Goal: Transaction & Acquisition: Purchase product/service

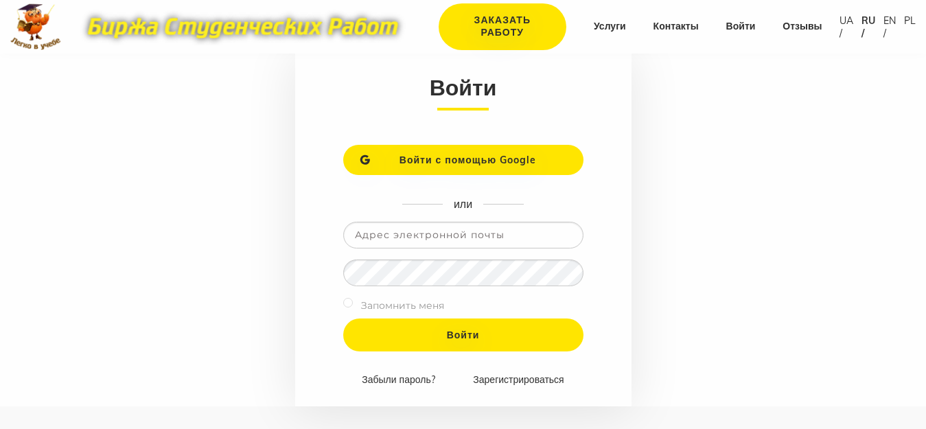
scroll to position [137, 0]
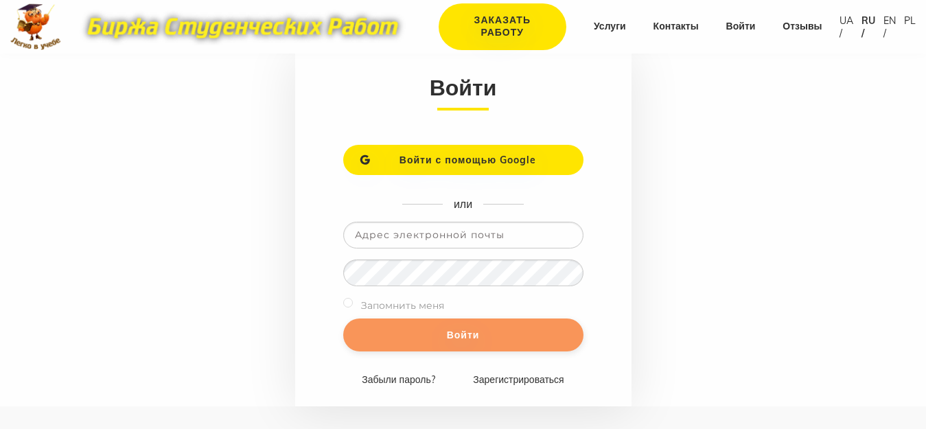
type input "pmu2023vr@ukr.net"
click at [468, 334] on input "Войти" at bounding box center [463, 335] width 240 height 33
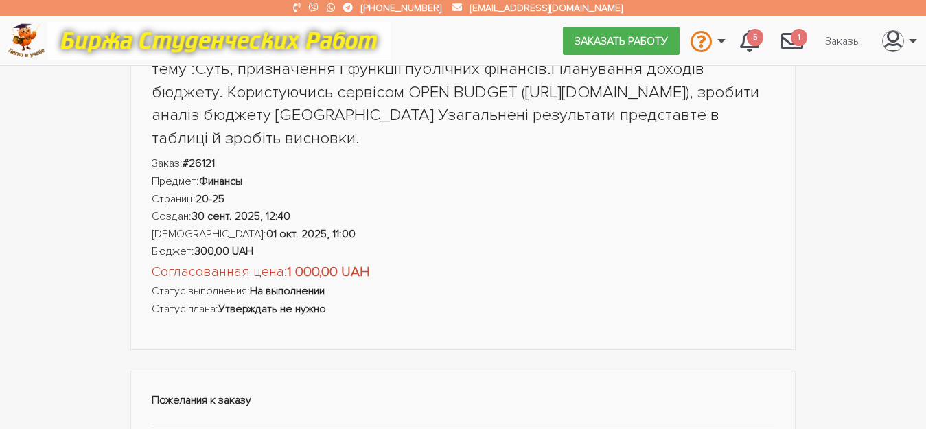
scroll to position [69, 0]
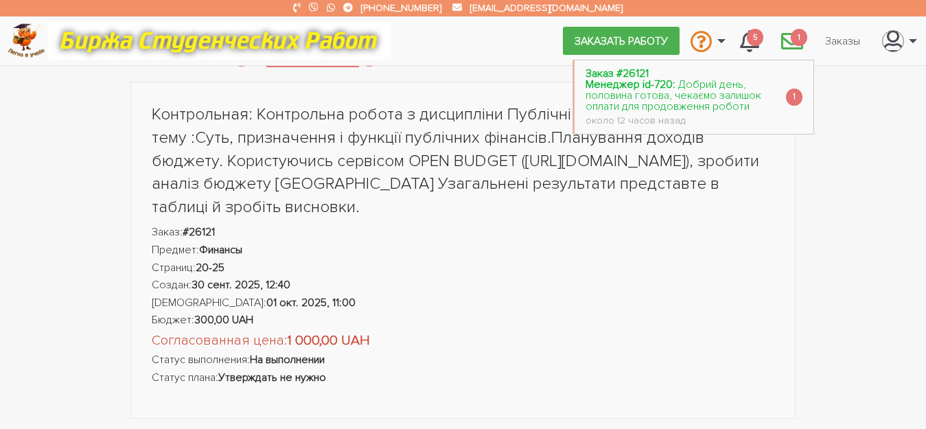
click at [702, 87] on span "Добрий день, половина готова, чекаємо залишок оплати для продовження роботи" at bounding box center [674, 96] width 176 height 36
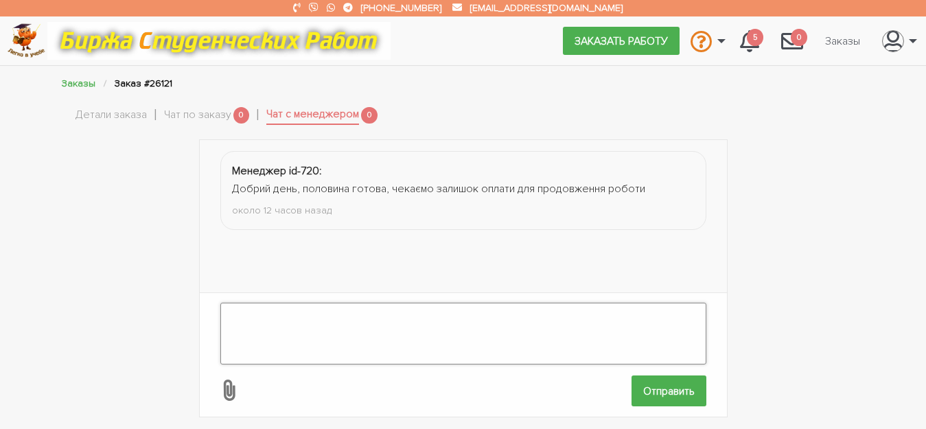
click at [381, 303] on textarea at bounding box center [463, 334] width 486 height 62
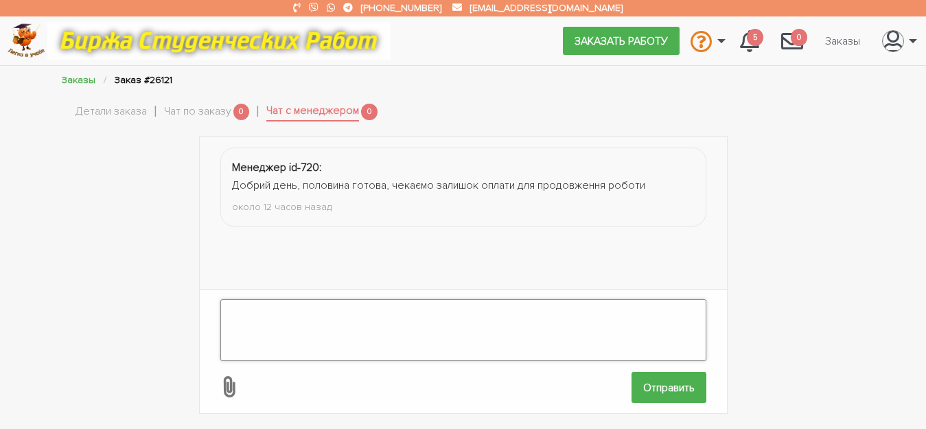
click at [325, 313] on textarea at bounding box center [463, 330] width 486 height 62
click at [231, 377] on icon at bounding box center [228, 386] width 25 height 25
click at [632, 388] on input "file" at bounding box center [632, 388] width 1 height 1
click at [295, 316] on textarea at bounding box center [463, 330] width 486 height 62
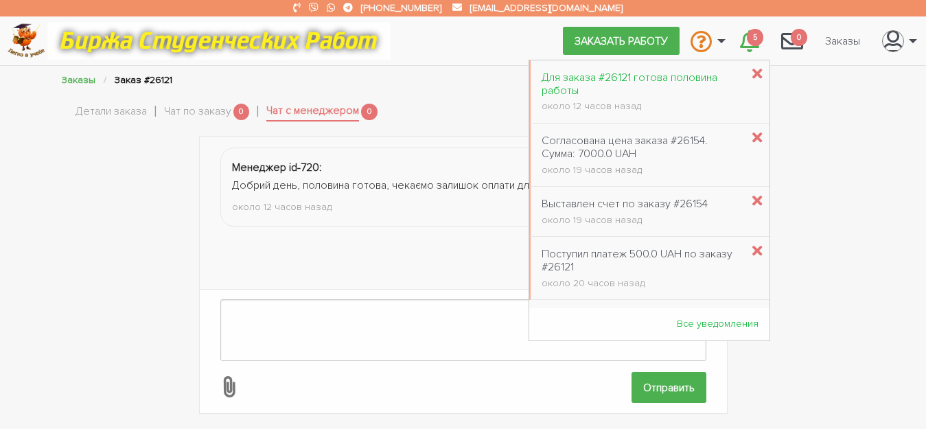
click at [671, 86] on div "Для заказа #26121 готова половина работы" at bounding box center [642, 84] width 200 height 26
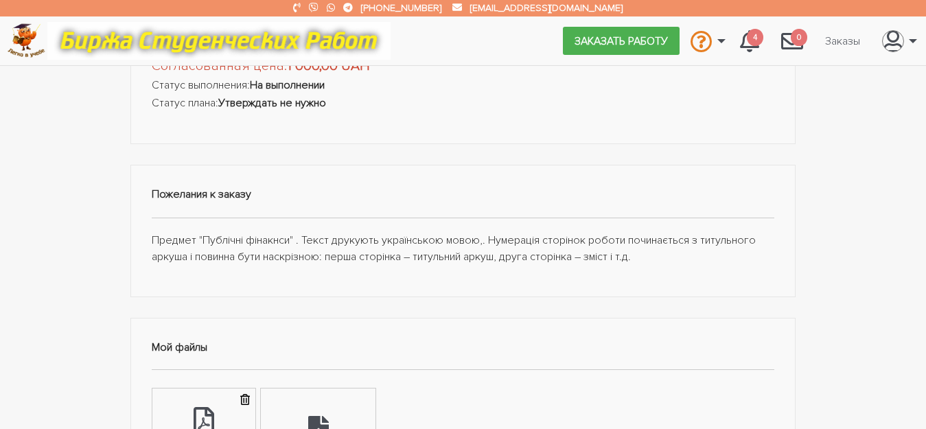
scroll to position [275, 0]
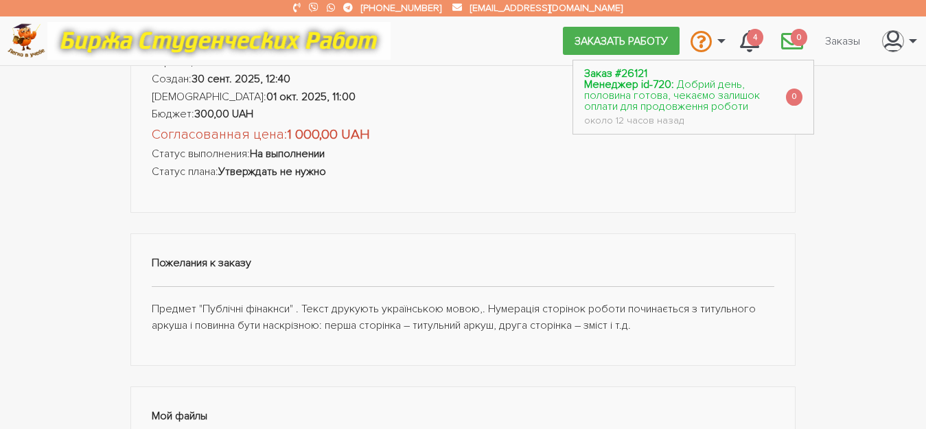
click at [704, 91] on span "Добрий день, половина готова, чекаємо залишок оплати для продовження роботи" at bounding box center [672, 96] width 176 height 36
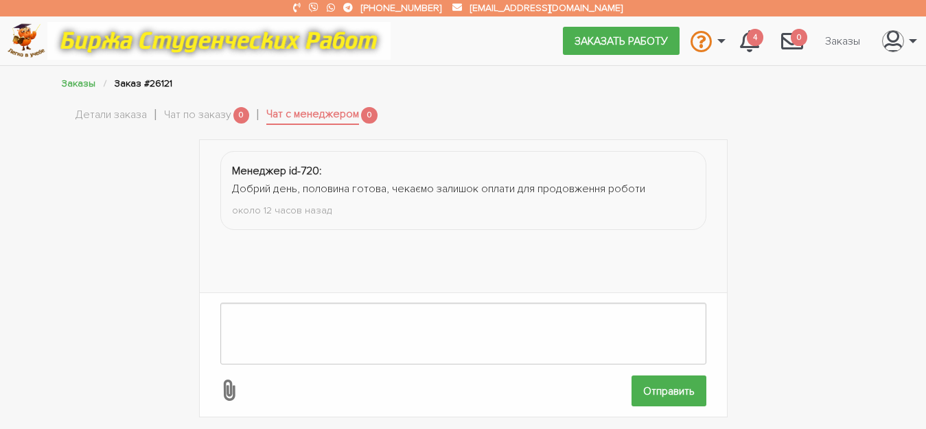
scroll to position [3, 0]
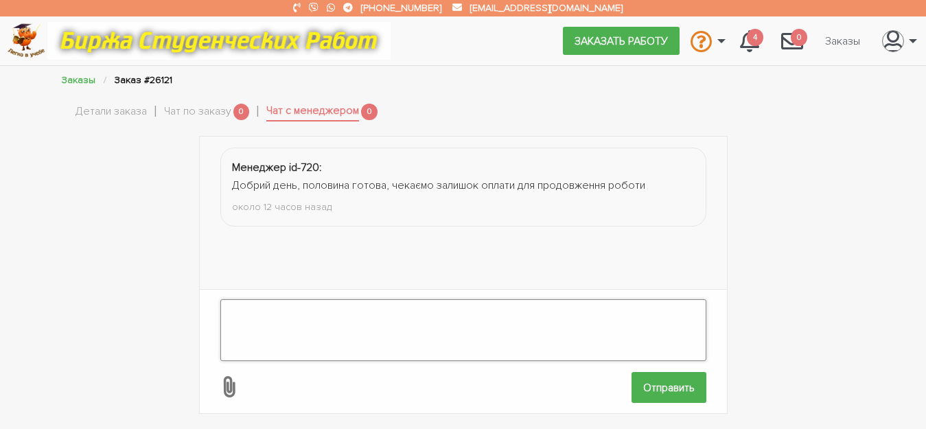
click at [391, 310] on textarea at bounding box center [463, 330] width 486 height 62
click at [494, 311] on textarea at bounding box center [463, 330] width 486 height 62
click at [455, 311] on textarea at bounding box center [463, 330] width 486 height 62
click at [76, 83] on link "Заказы" at bounding box center [79, 80] width 34 height 12
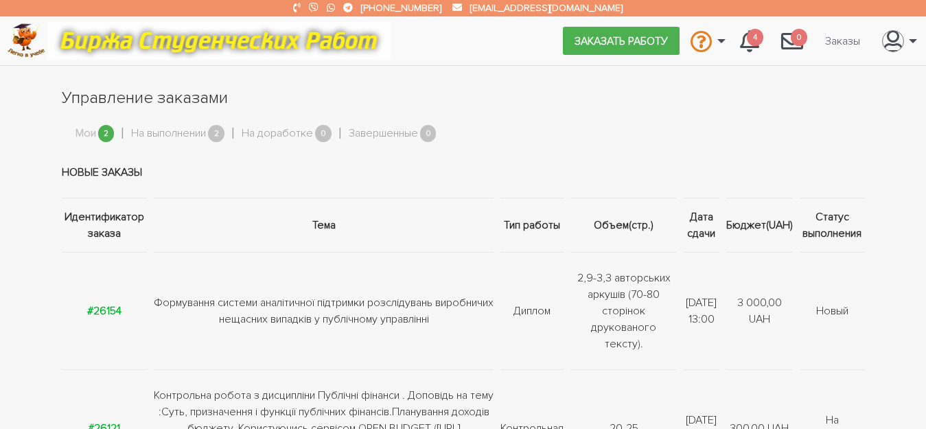
scroll to position [137, 0]
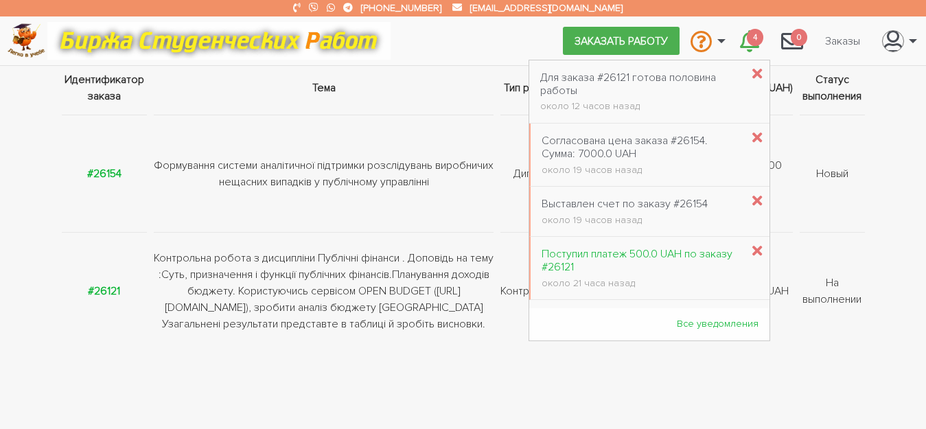
click at [611, 262] on div "Поступил платеж 500.0 UAH по заказу #26121" at bounding box center [642, 261] width 200 height 26
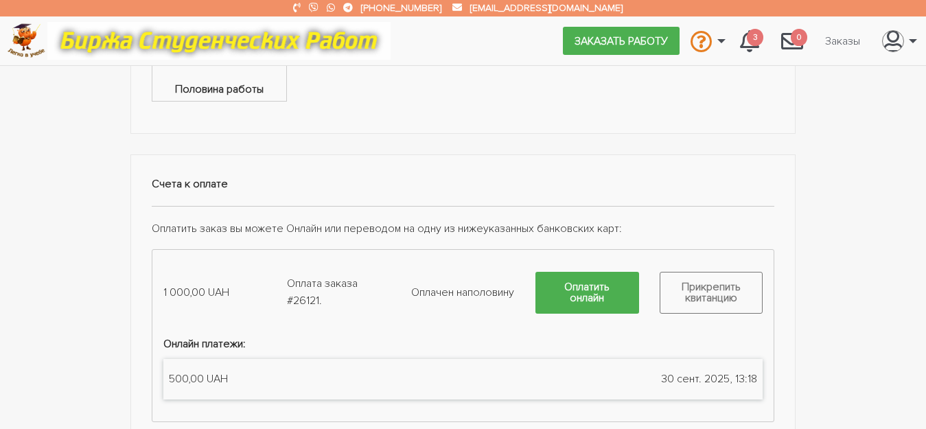
scroll to position [1098, 0]
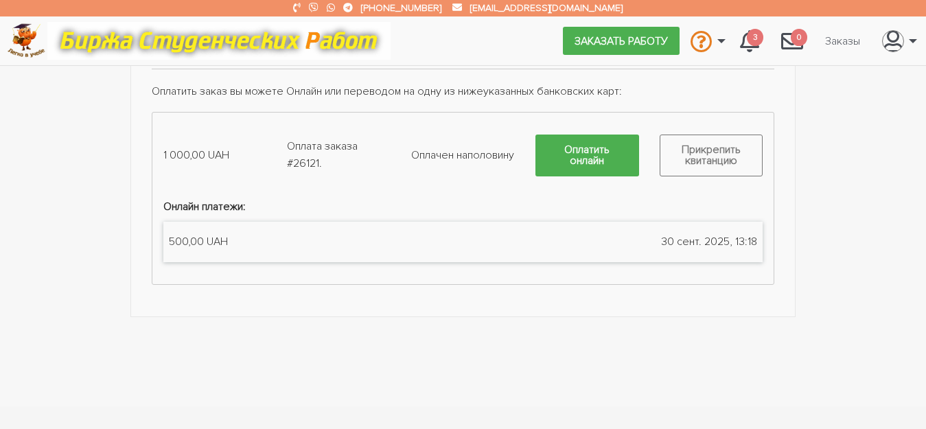
click at [459, 242] on div "500,00 UAH 30 сент. 2025, 13:18" at bounding box center [463, 242] width 600 height 41
click at [190, 210] on strong "Онлайн платежи:" at bounding box center [204, 207] width 82 height 14
click at [611, 156] on link "Оплатить онлайн" at bounding box center [587, 156] width 104 height 42
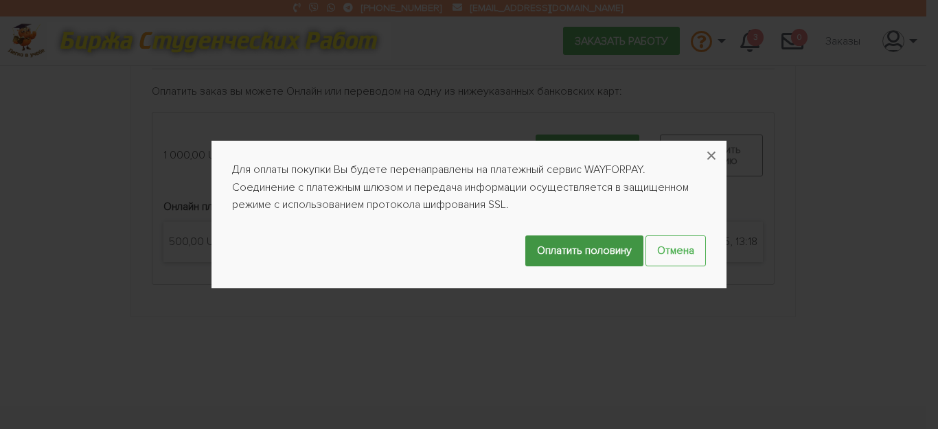
click at [595, 249] on input "Оплатить половину" at bounding box center [584, 250] width 118 height 31
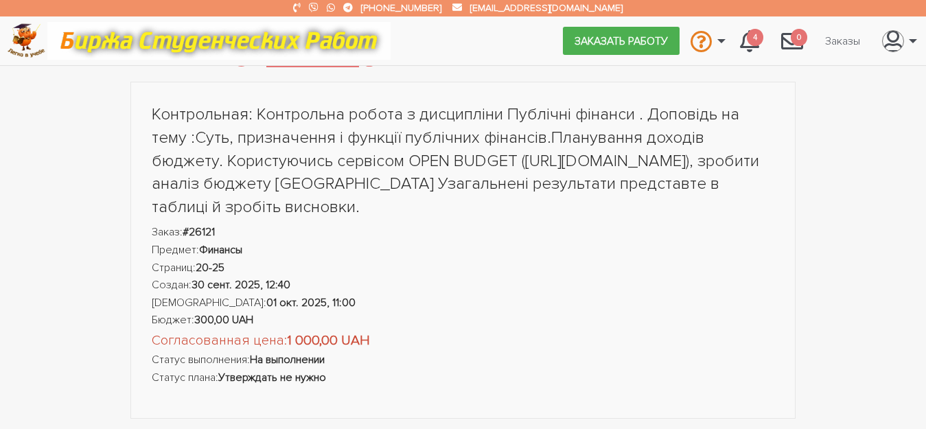
scroll to position [137, 0]
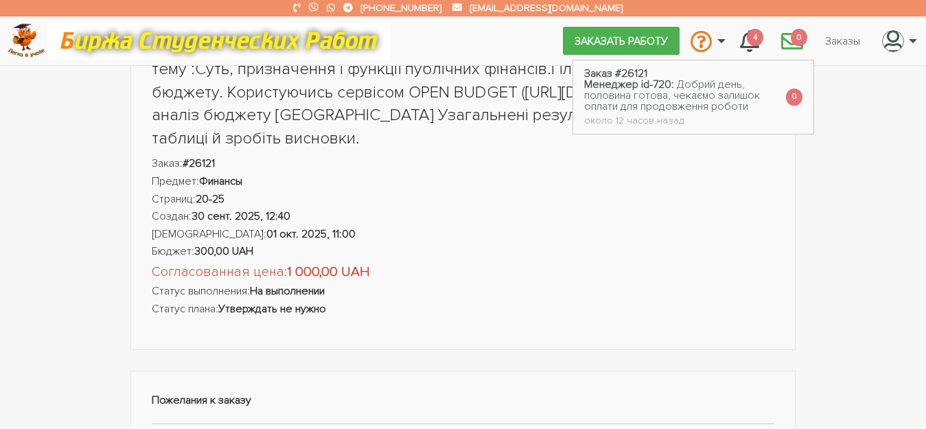
click at [787, 38] on icon "\a \a 0\a" at bounding box center [792, 41] width 22 height 22
click at [783, 43] on icon "\a \a 0\a" at bounding box center [792, 41] width 22 height 22
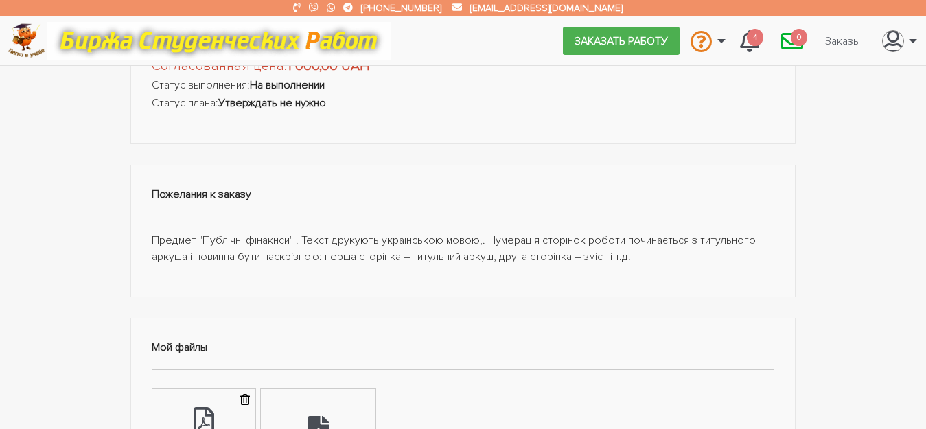
scroll to position [412, 0]
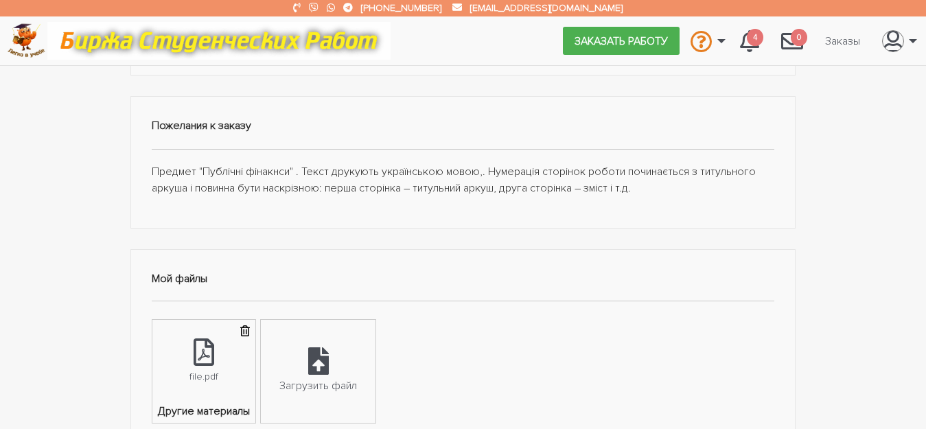
click at [390, 266] on div "Мой файлы file.pdf Другие материалы Загрузить файл План по заказу Загрузить фай…" at bounding box center [463, 352] width 666 height 207
